Goal: Information Seeking & Learning: Find specific fact

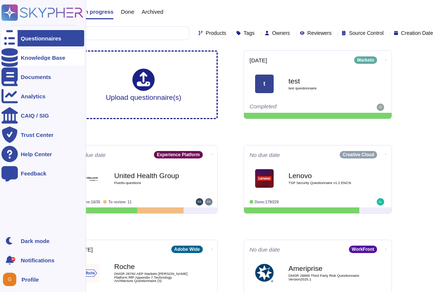
click at [6, 53] on div at bounding box center [9, 57] width 16 height 16
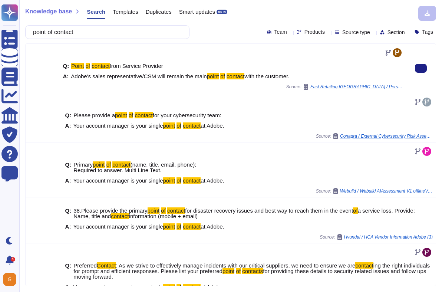
type input "point of contact"
drag, startPoint x: 72, startPoint y: 76, endPoint x: 302, endPoint y: 76, distance: 230.1
click at [302, 76] on div "A: Adobe's sales representative/CSM will remain the main point of contact with …" at bounding box center [233, 76] width 341 height 6
copy span "Adobe's sales representative/CSM will remain the main point of contact with the…"
